Goal: Find contact information: Find contact information

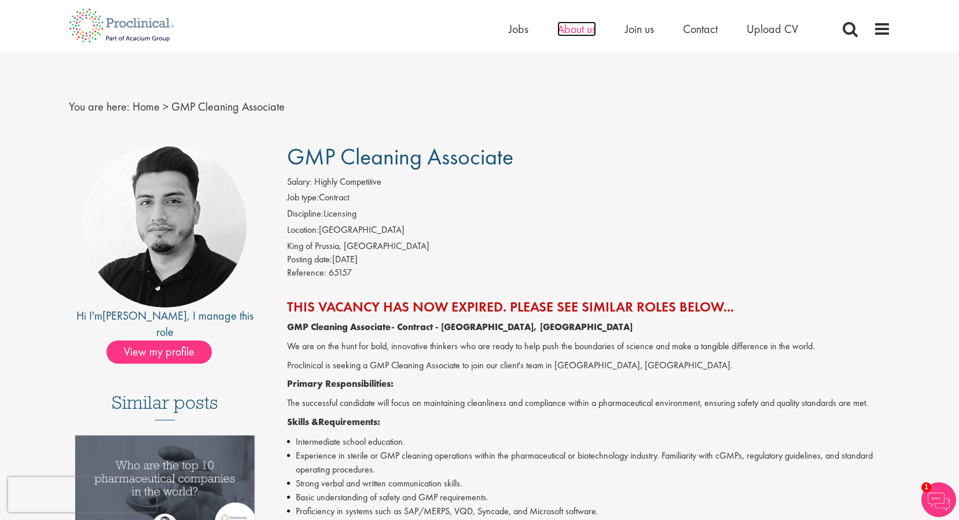
click at [588, 30] on span "About us" at bounding box center [576, 28] width 39 height 15
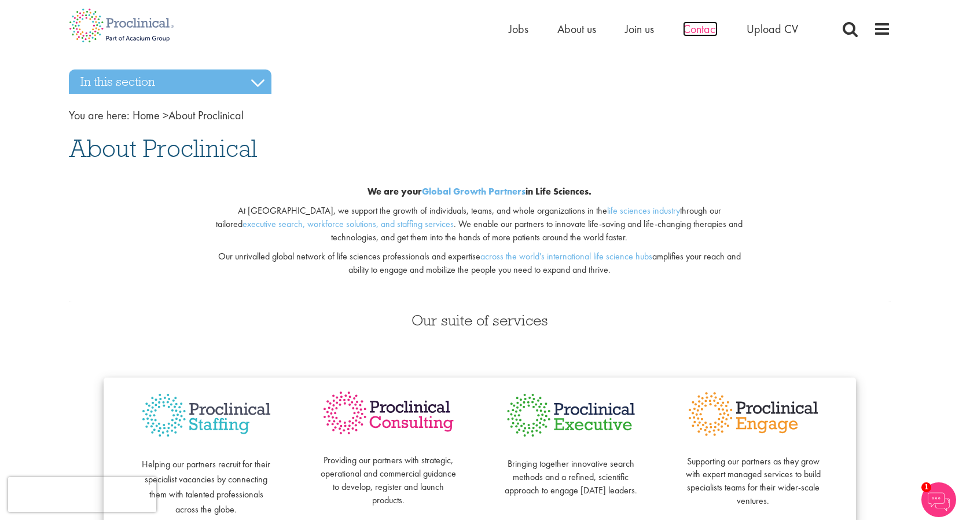
click at [693, 32] on span "Contact" at bounding box center [700, 28] width 35 height 15
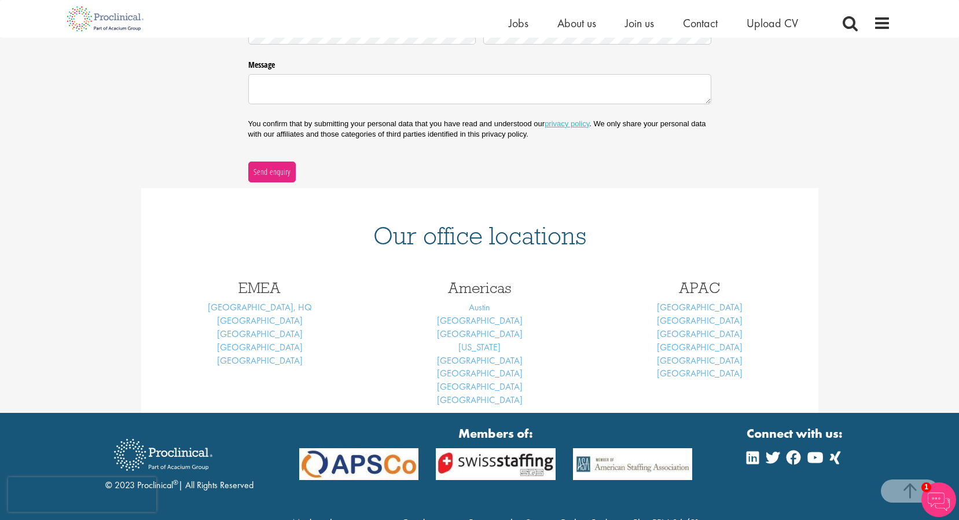
scroll to position [391, 0]
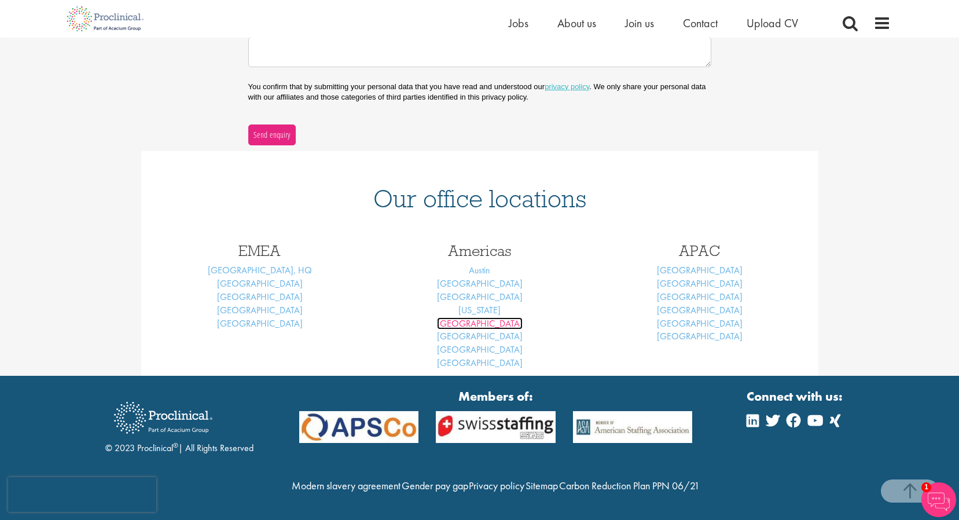
click at [487, 317] on link "[GEOGRAPHIC_DATA]" at bounding box center [480, 323] width 86 height 12
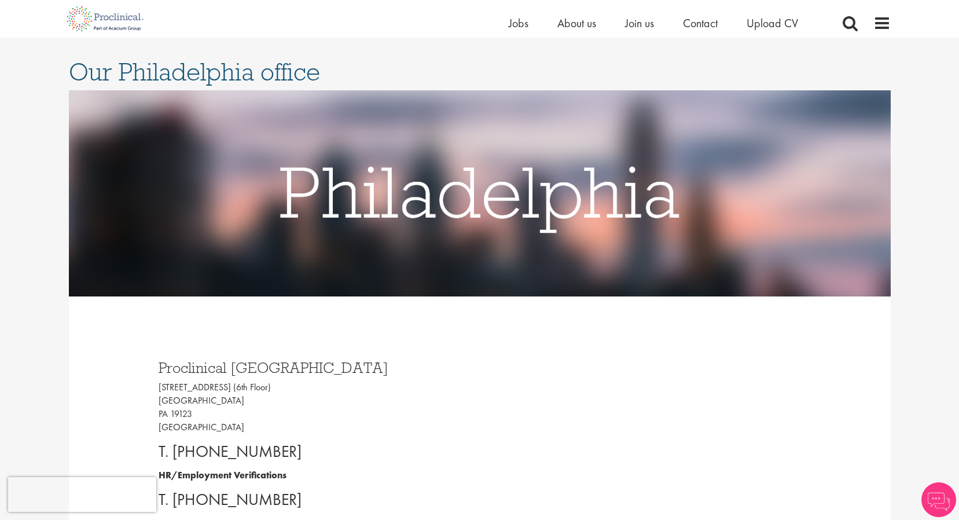
scroll to position [174, 0]
